Goal: Navigation & Orientation: Find specific page/section

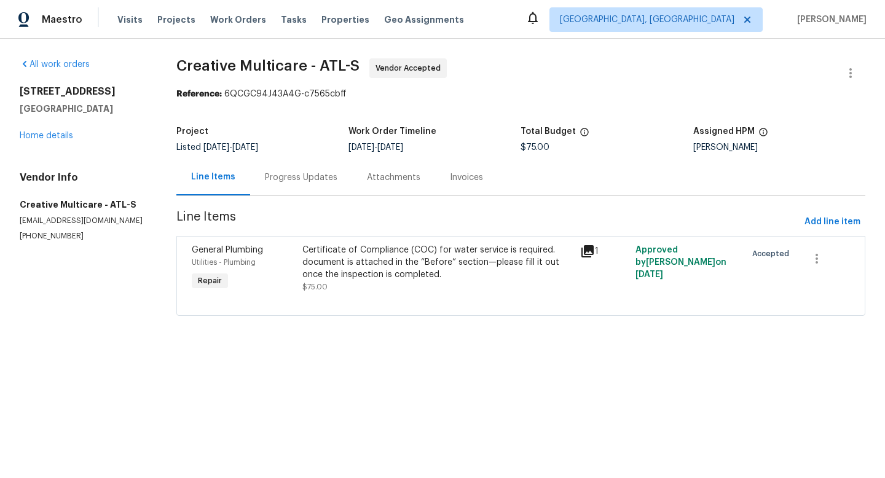
click at [323, 176] on div "Progress Updates" at bounding box center [301, 177] width 73 height 12
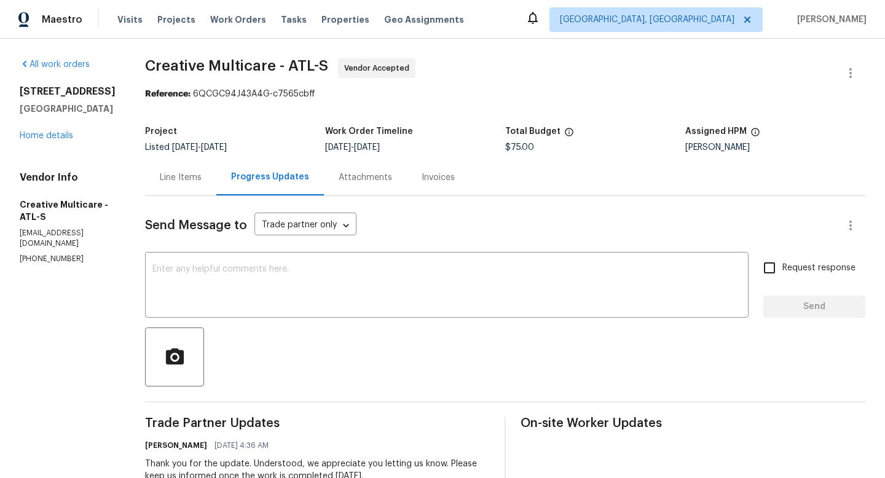
click at [202, 181] on div "Line Items" at bounding box center [181, 177] width 42 height 12
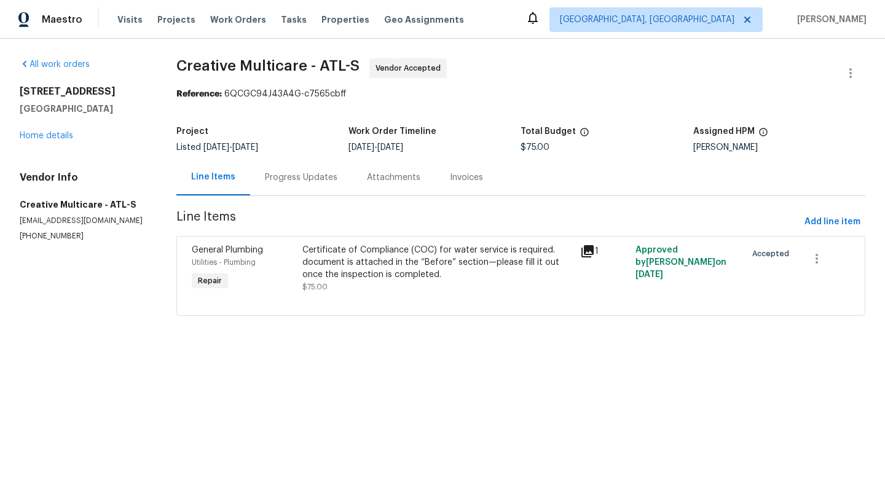
click at [589, 254] on icon at bounding box center [587, 251] width 12 height 12
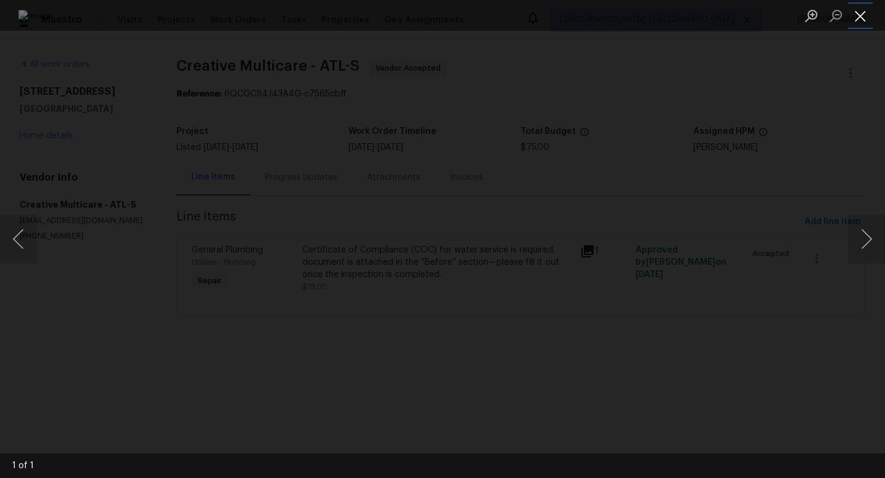
click at [852, 14] on button "Close lightbox" at bounding box center [860, 16] width 25 height 22
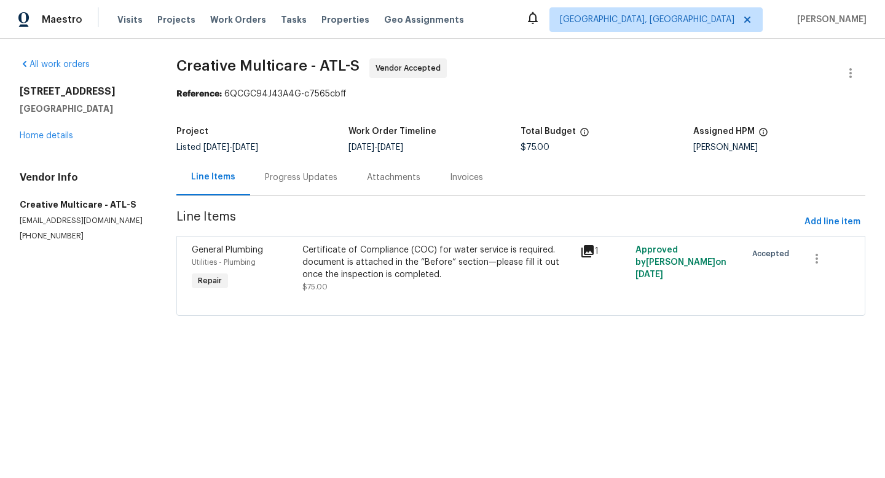
click at [591, 252] on icon at bounding box center [587, 251] width 15 height 15
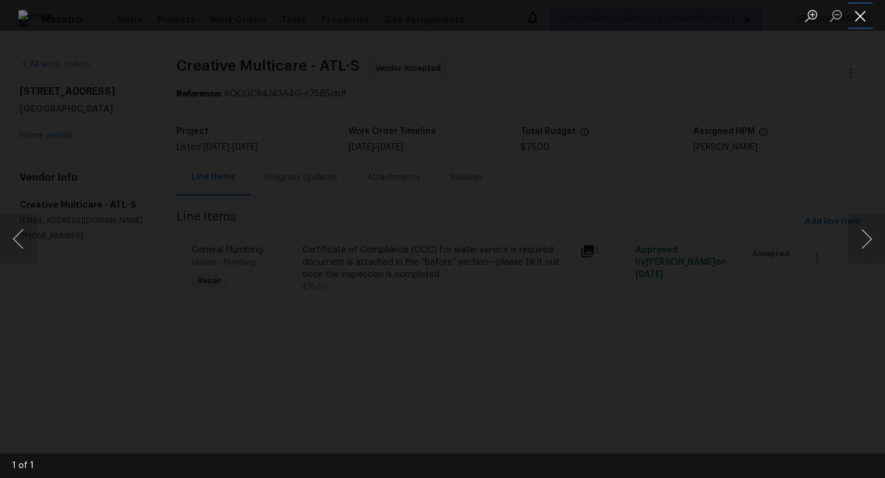
click at [862, 20] on button "Close lightbox" at bounding box center [860, 16] width 25 height 22
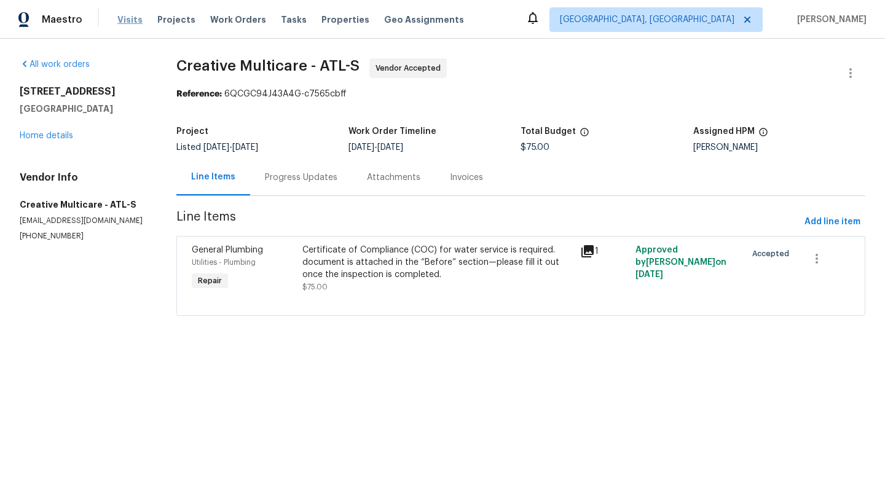
click at [137, 20] on span "Visits" at bounding box center [129, 20] width 25 height 12
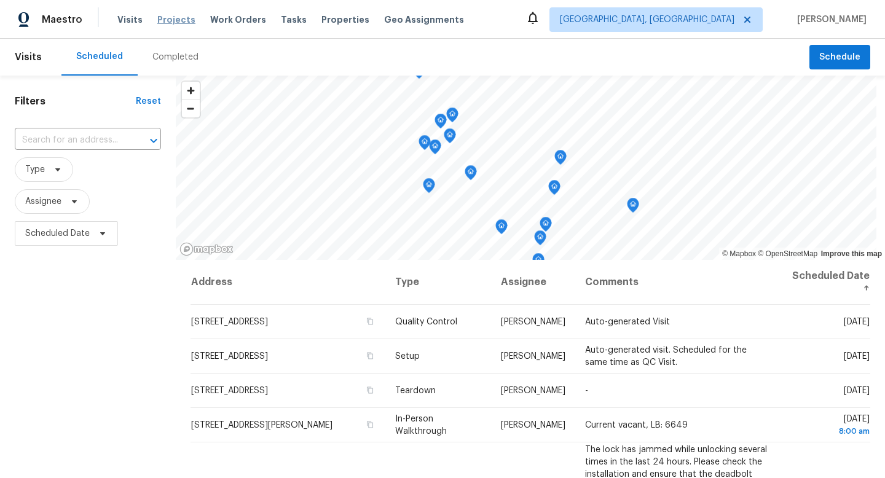
click at [171, 20] on span "Projects" at bounding box center [176, 20] width 38 height 12
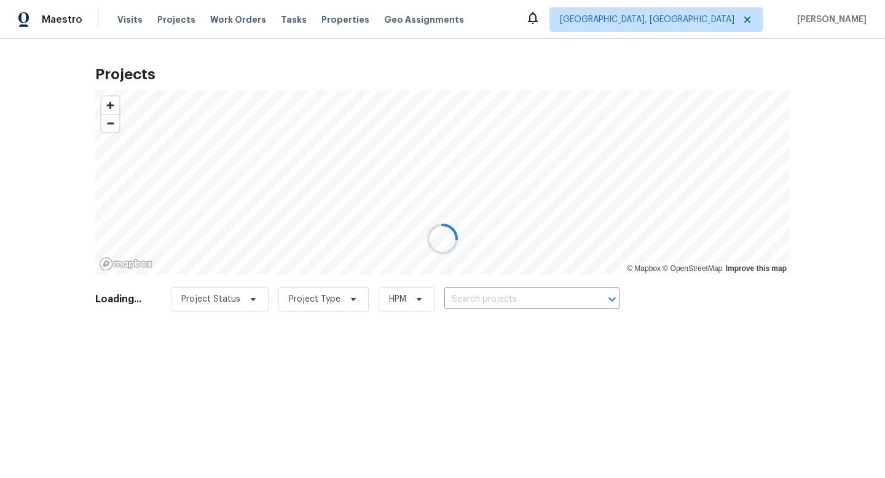
click at [243, 20] on div at bounding box center [442, 239] width 885 height 478
click at [239, 24] on div at bounding box center [442, 239] width 885 height 478
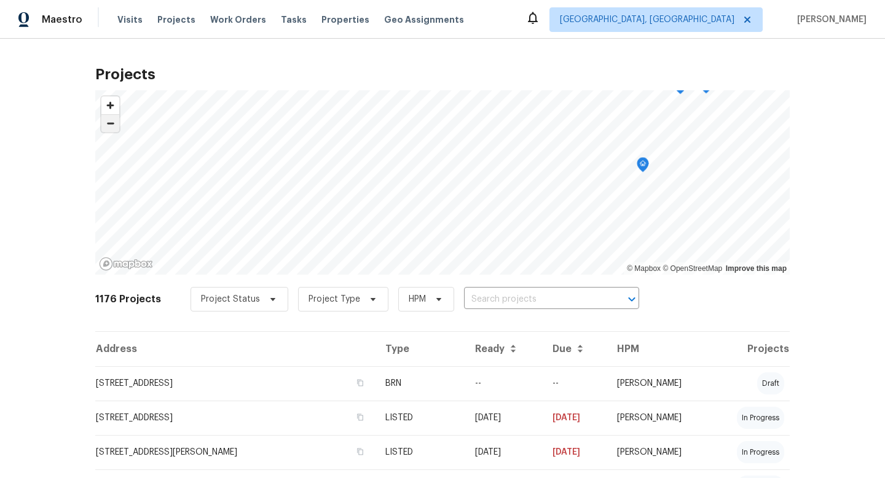
click at [109, 125] on span "Zoom out" at bounding box center [110, 123] width 18 height 17
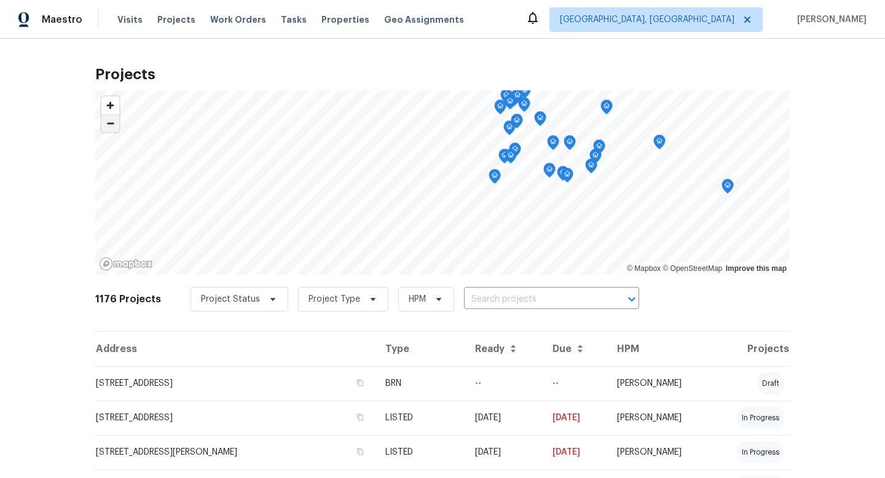
click at [113, 129] on span "Zoom out" at bounding box center [110, 123] width 18 height 17
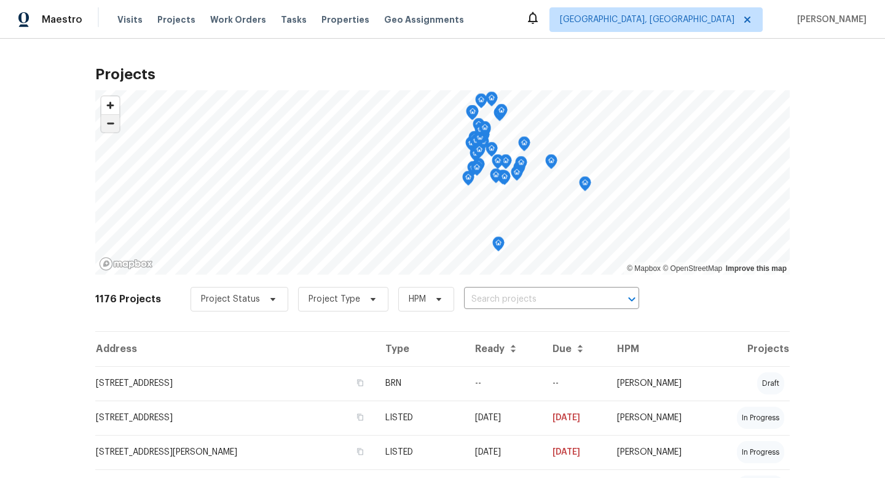
click at [113, 129] on span "Zoom out" at bounding box center [110, 123] width 18 height 17
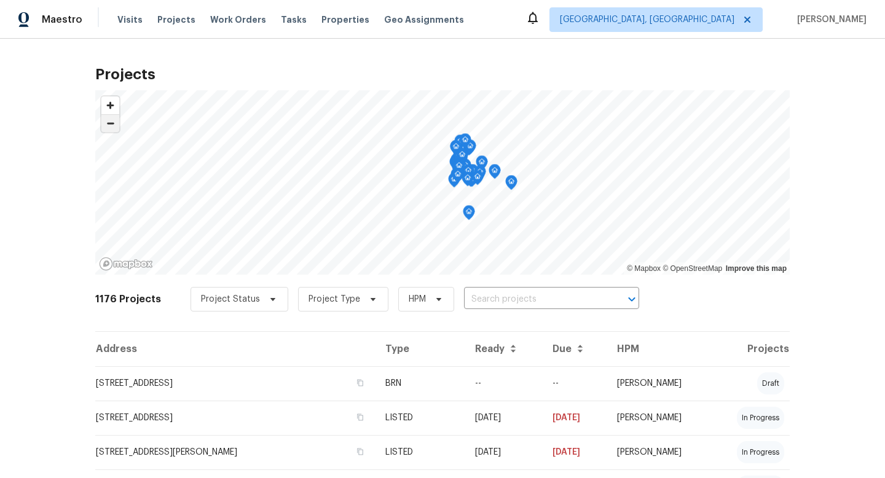
click at [112, 128] on span "Zoom out" at bounding box center [110, 123] width 18 height 17
click at [109, 124] on span "Zoom out" at bounding box center [110, 123] width 18 height 17
click at [110, 124] on span "Zoom out" at bounding box center [110, 123] width 18 height 17
click at [111, 108] on span "Zoom in" at bounding box center [110, 105] width 18 height 18
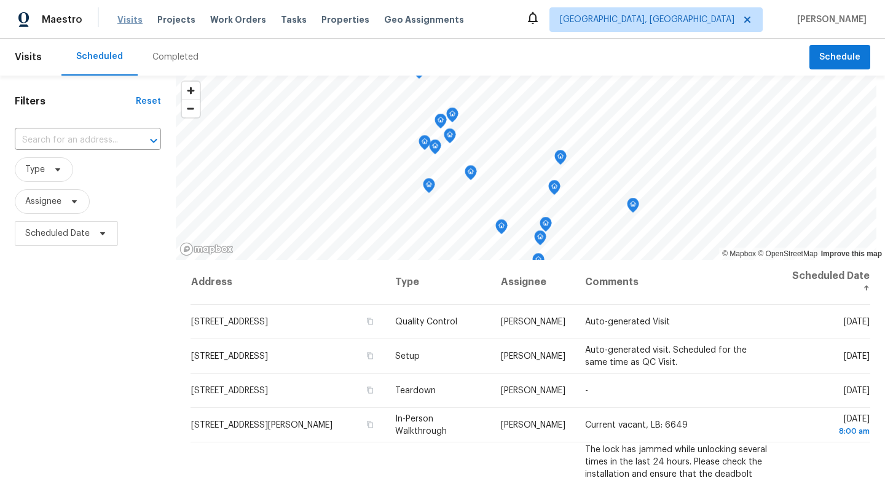
click at [131, 20] on span "Visits" at bounding box center [129, 20] width 25 height 12
click at [29, 57] on span "Visits" at bounding box center [28, 57] width 27 height 27
click at [173, 20] on span "Projects" at bounding box center [176, 20] width 38 height 12
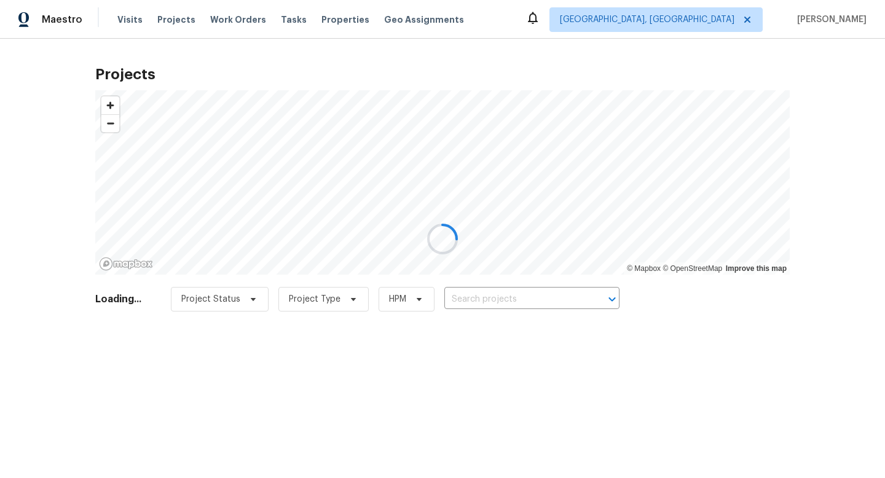
click at [227, 22] on div at bounding box center [442, 239] width 885 height 478
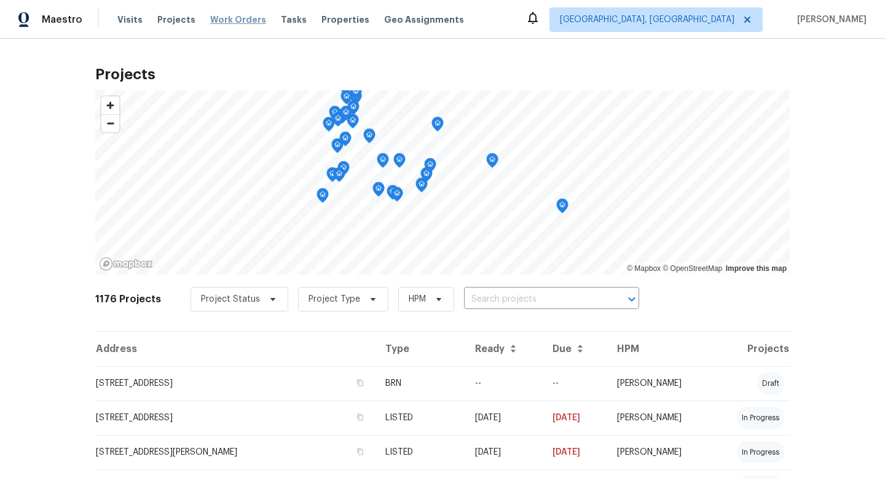
click at [240, 17] on span "Work Orders" at bounding box center [238, 20] width 56 height 12
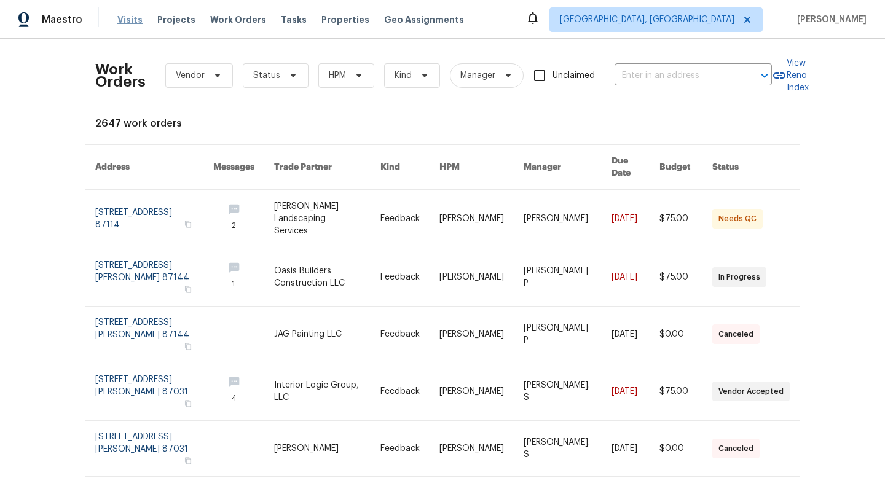
click at [125, 23] on span "Visits" at bounding box center [129, 20] width 25 height 12
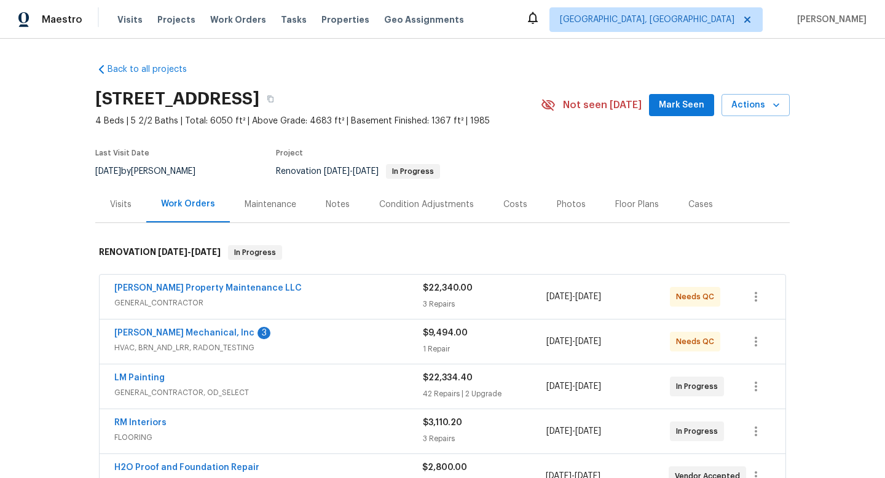
click at [128, 206] on div "Visits" at bounding box center [121, 204] width 22 height 12
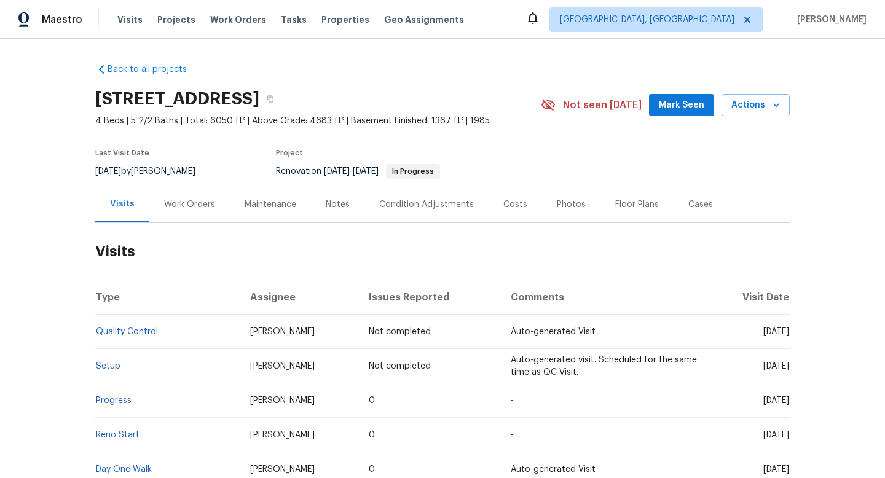
click at [194, 205] on div "Work Orders" at bounding box center [189, 204] width 51 height 12
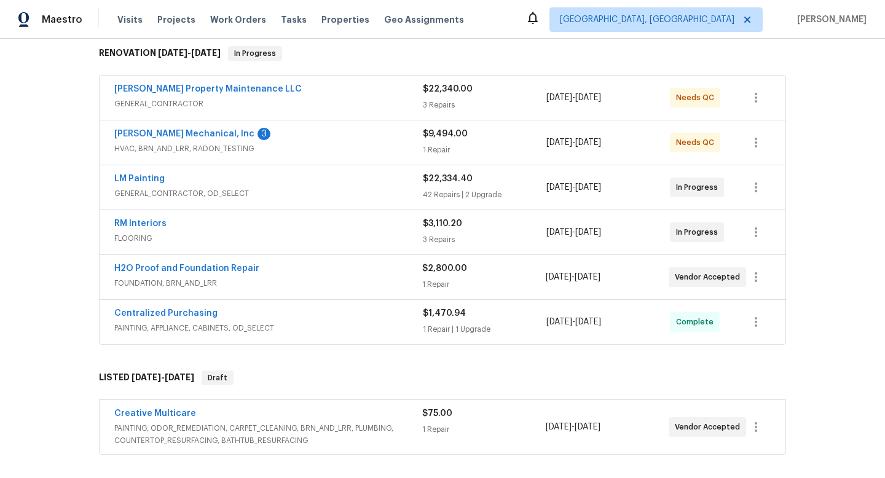
scroll to position [143, 0]
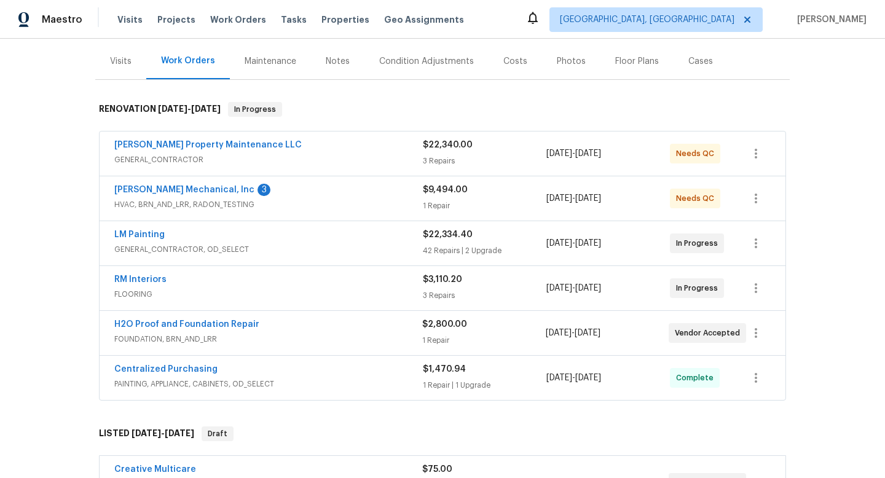
click at [343, 57] on div "Notes" at bounding box center [338, 61] width 24 height 12
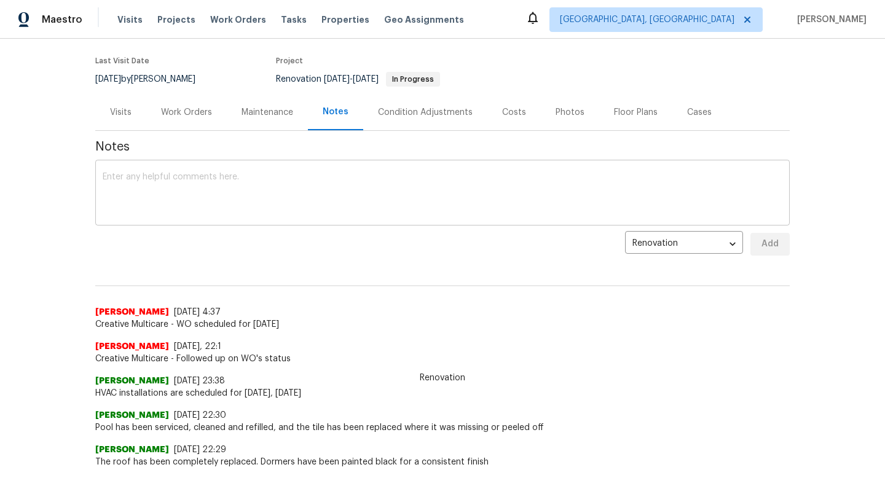
scroll to position [96, 0]
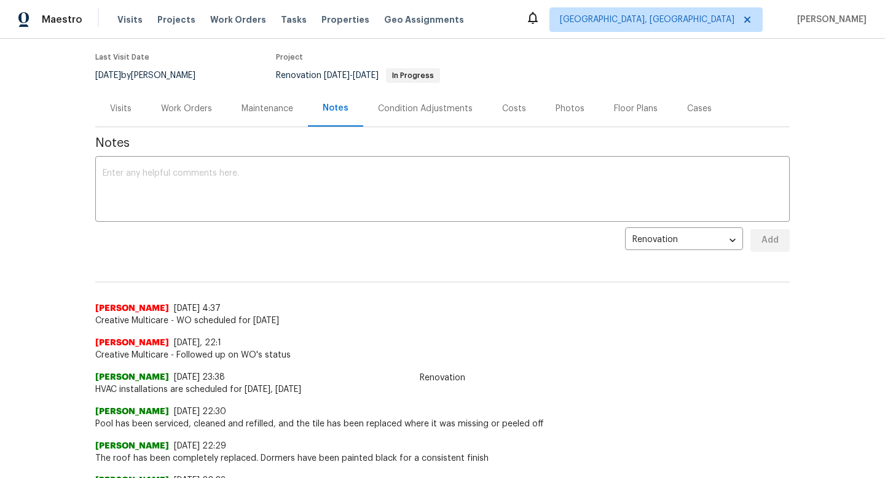
click at [194, 105] on div "Work Orders" at bounding box center [186, 109] width 51 height 12
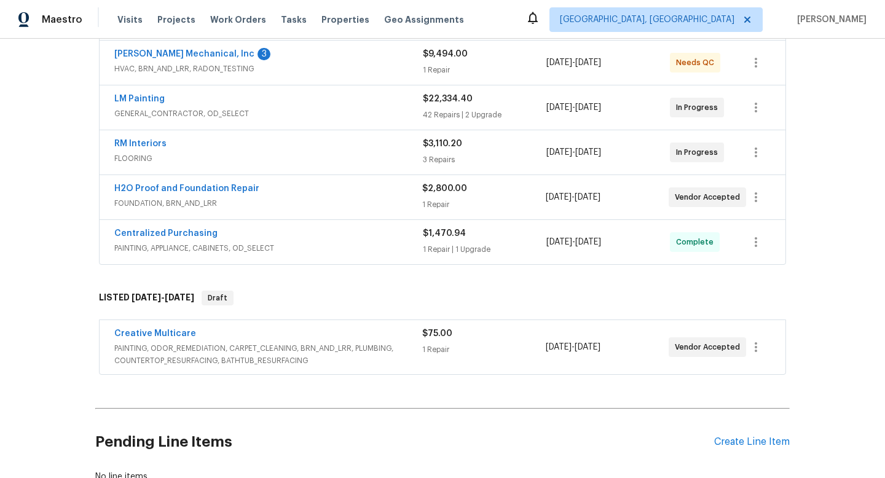
scroll to position [283, 0]
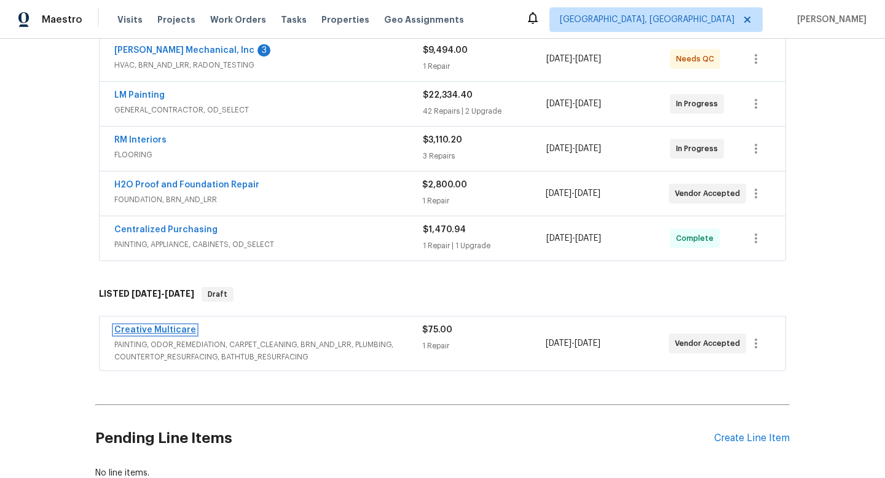
click at [165, 332] on link "Creative Multicare" at bounding box center [155, 330] width 82 height 9
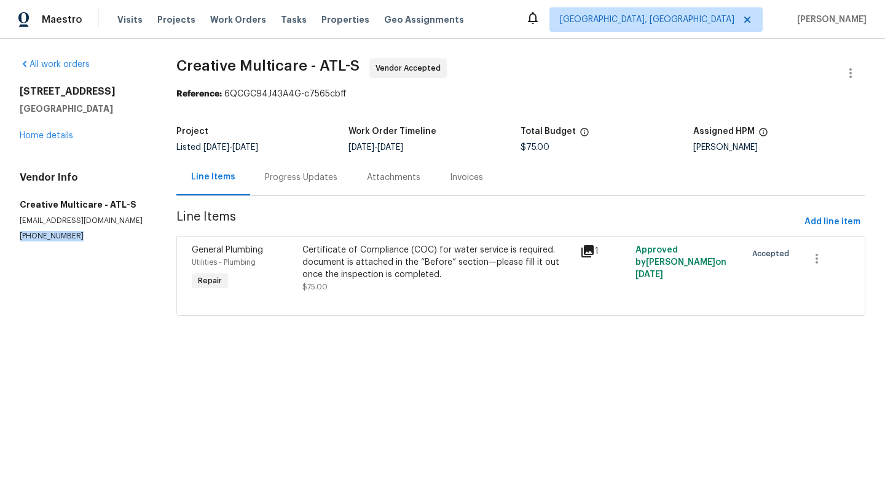
drag, startPoint x: 73, startPoint y: 239, endPoint x: 2, endPoint y: 239, distance: 71.3
click at [2, 239] on div "All work orders 5919 Heritage Ln Stone Mountain, GA 30087 Home details Vendor I…" at bounding box center [442, 195] width 885 height 312
copy p "(770) 478-8728"
